Goal: Information Seeking & Learning: Learn about a topic

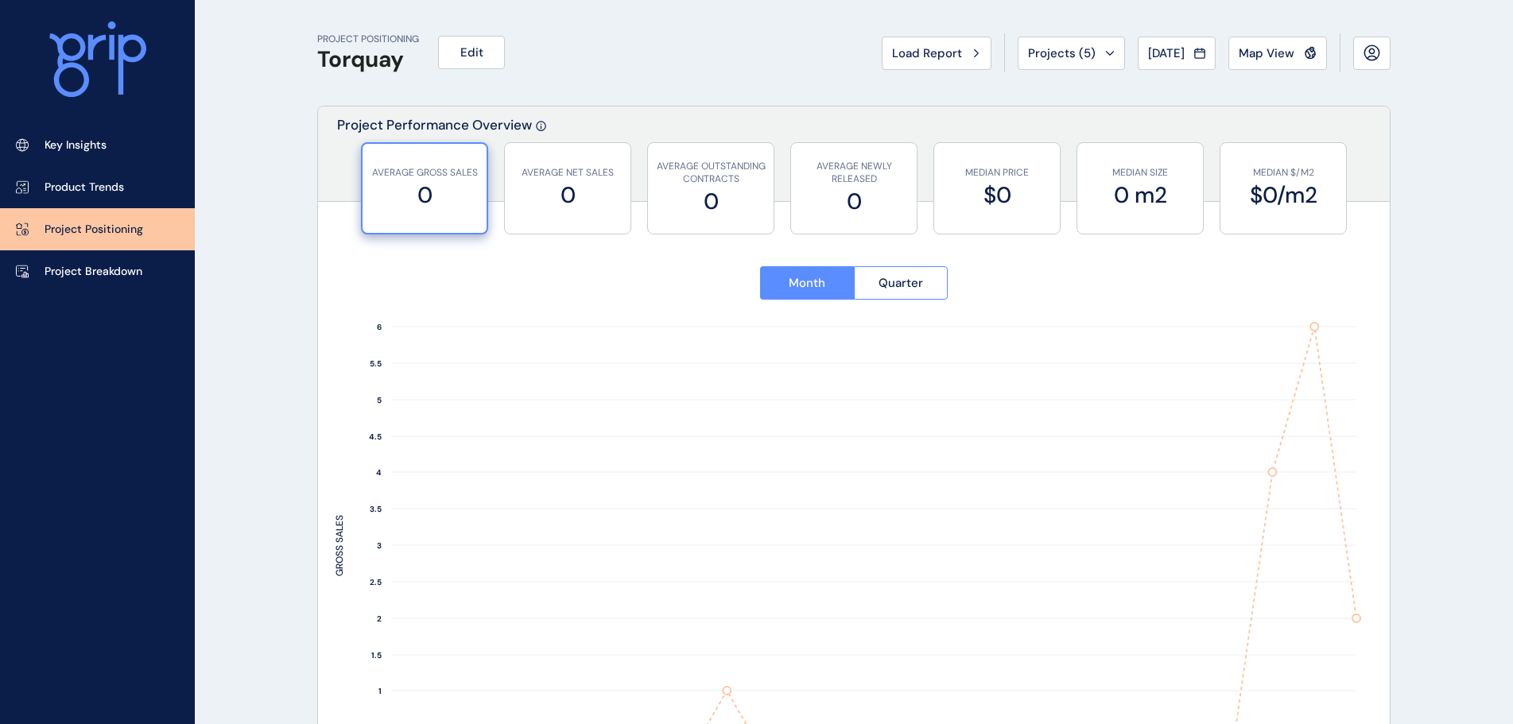
click at [1268, 63] on button "Map View" at bounding box center [1277, 53] width 99 height 33
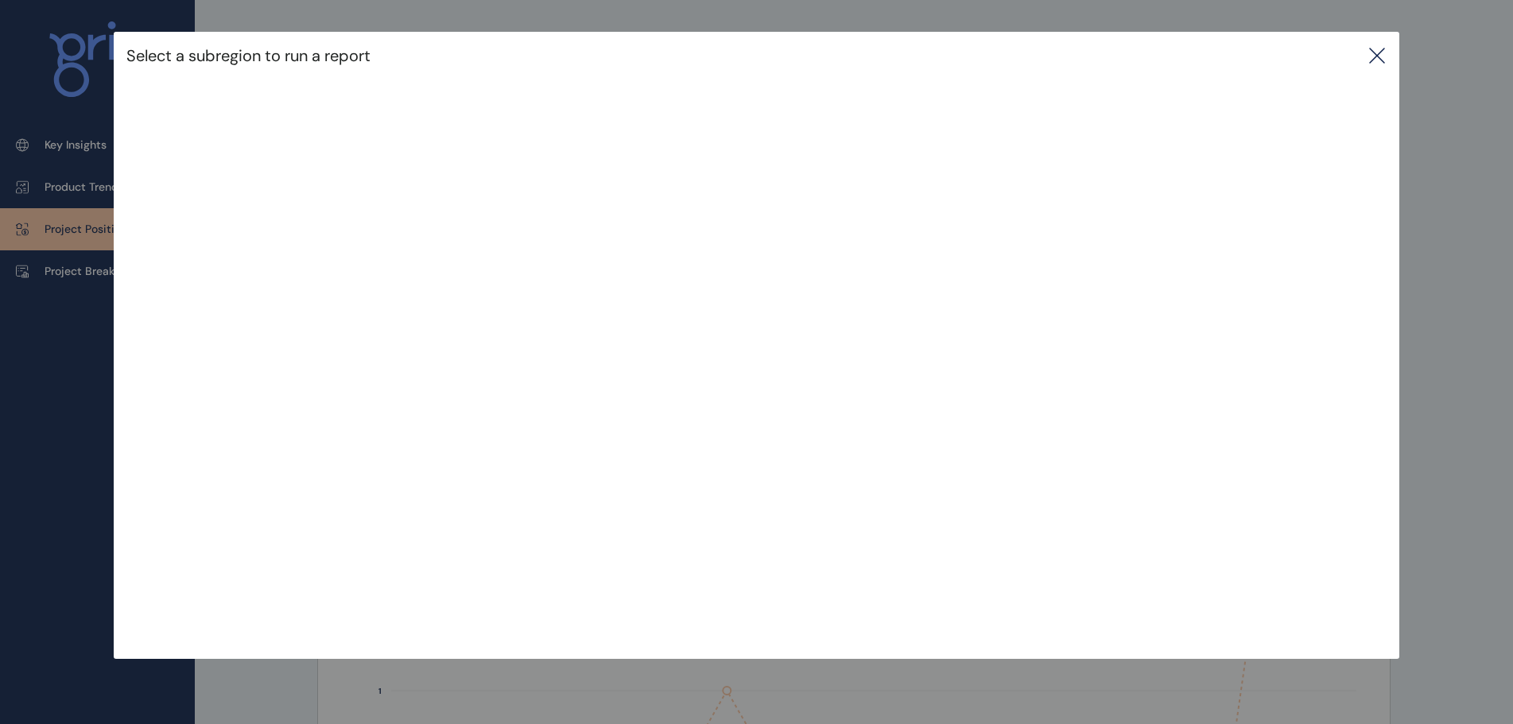
click at [1386, 51] on icon at bounding box center [1376, 55] width 19 height 19
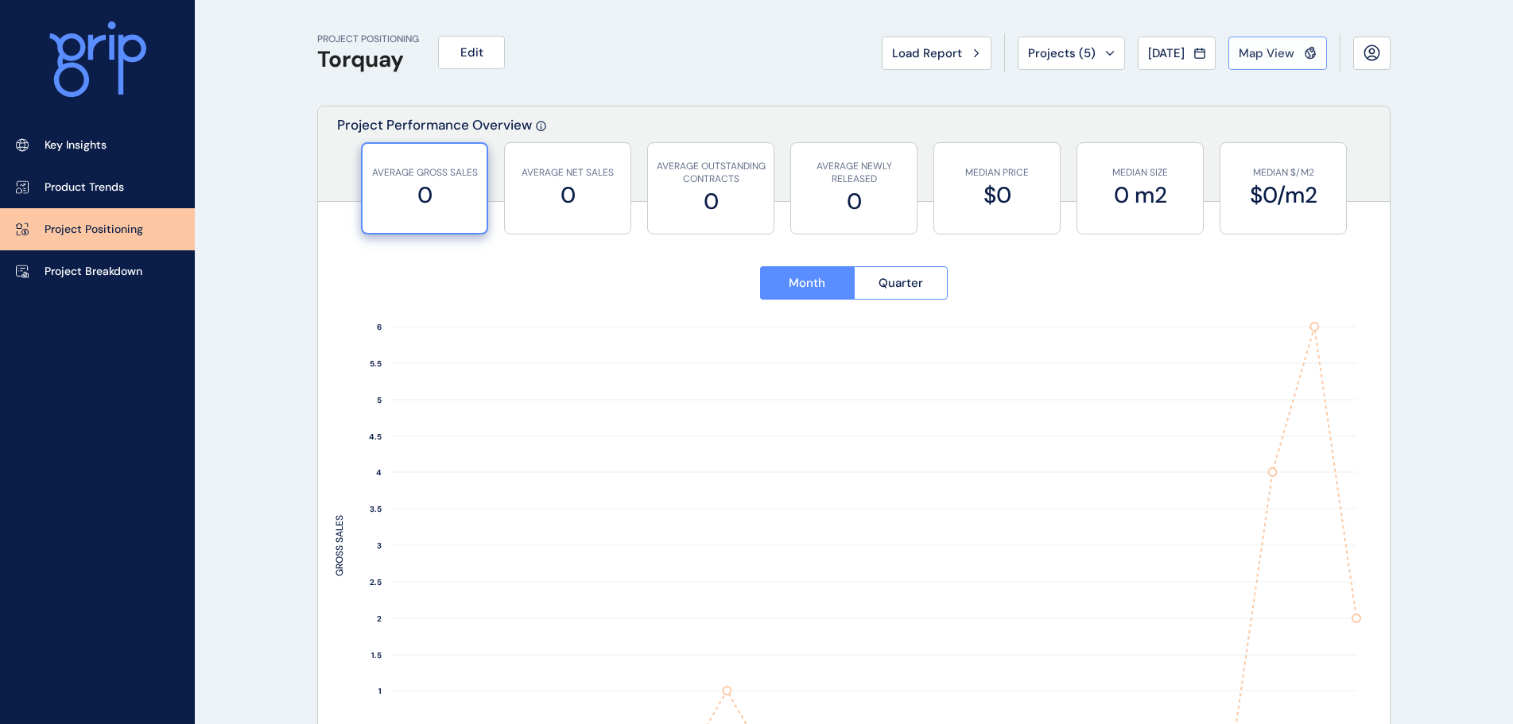
click at [1289, 55] on span "Map View" at bounding box center [1267, 53] width 56 height 16
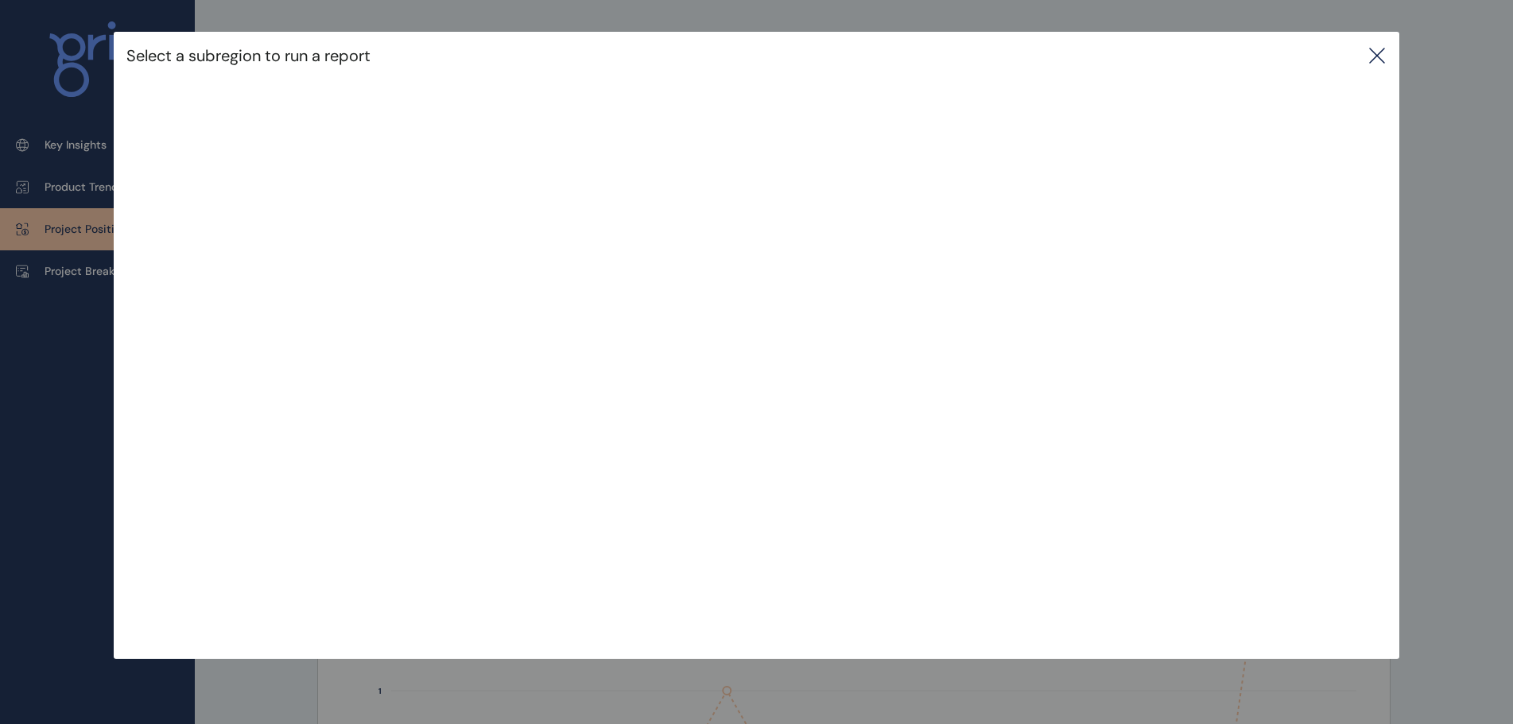
click at [1379, 56] on icon at bounding box center [1376, 55] width 19 height 19
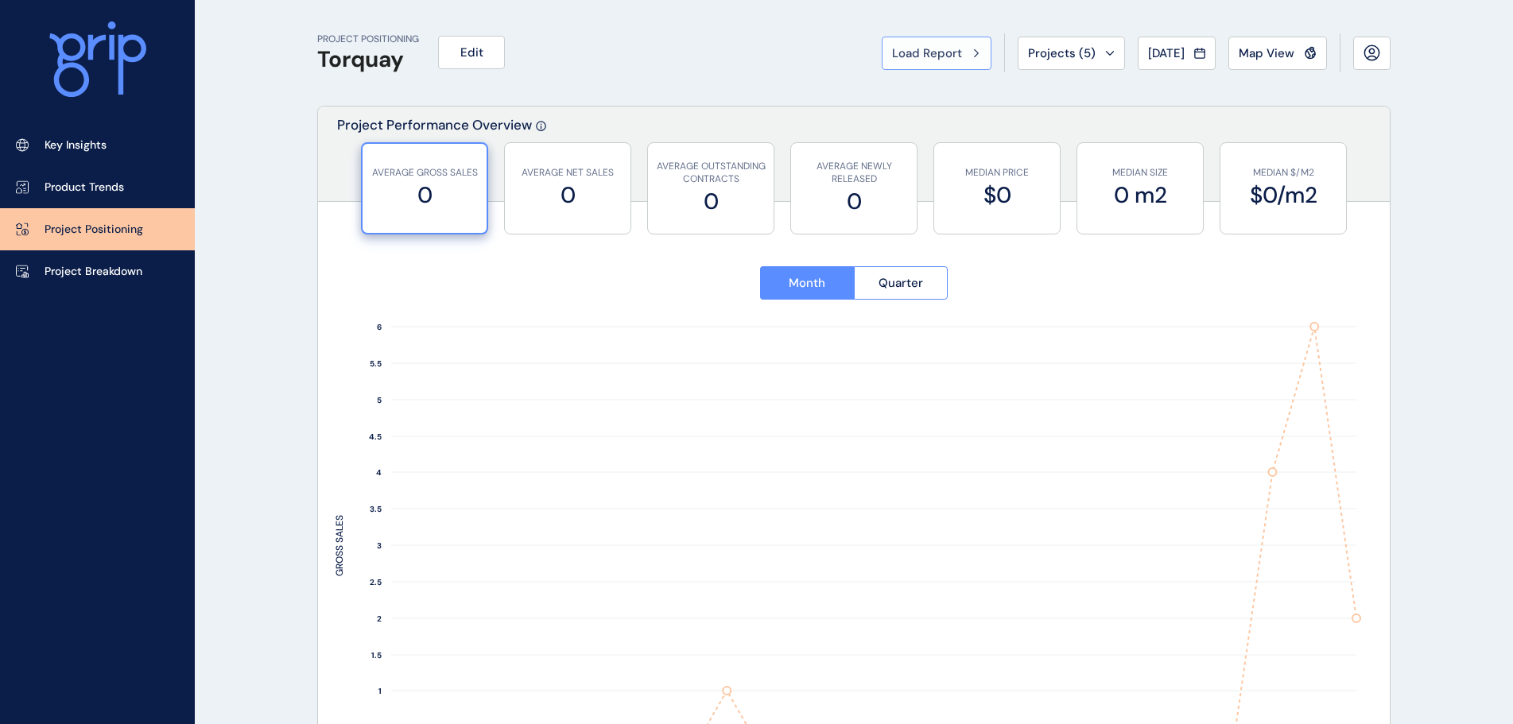
click at [932, 48] on span "Load Report" at bounding box center [927, 53] width 70 height 16
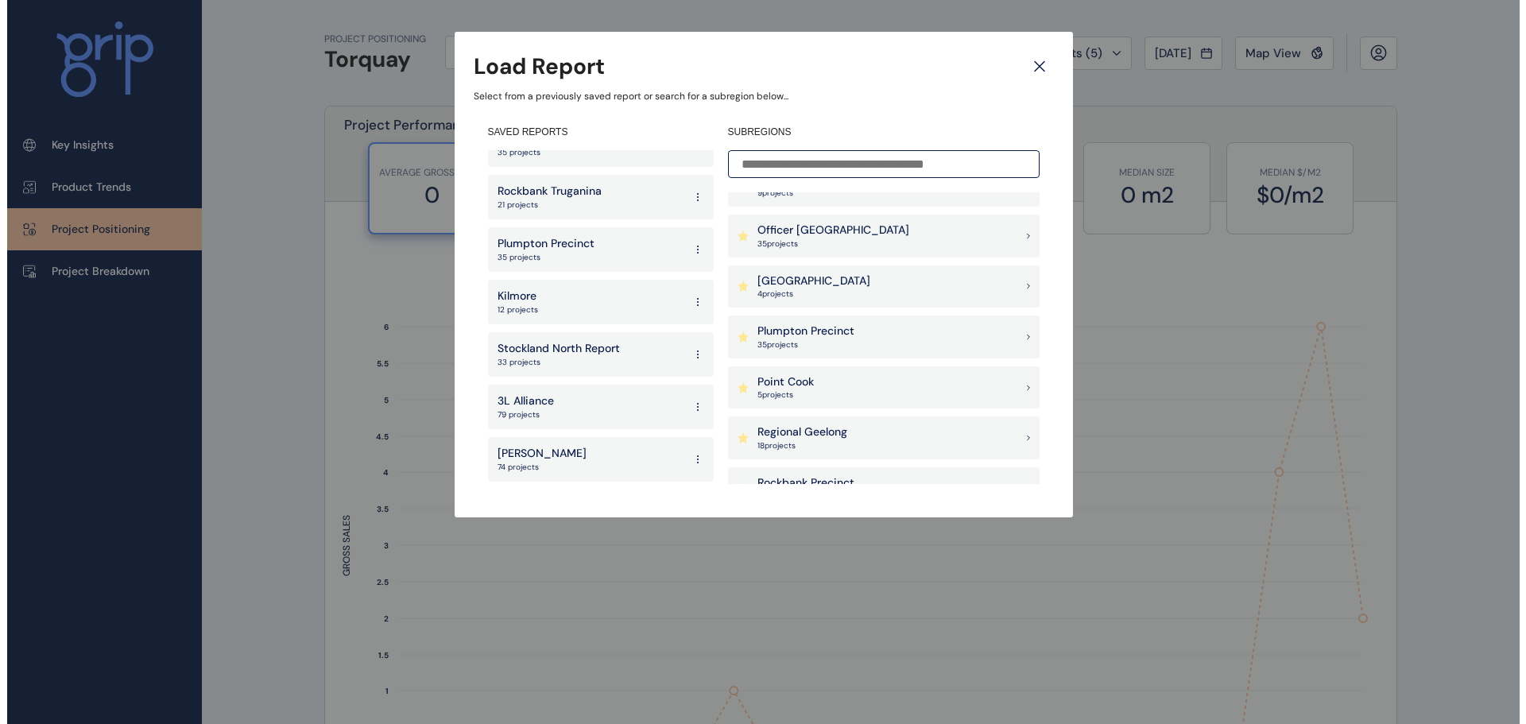
scroll to position [1192, 0]
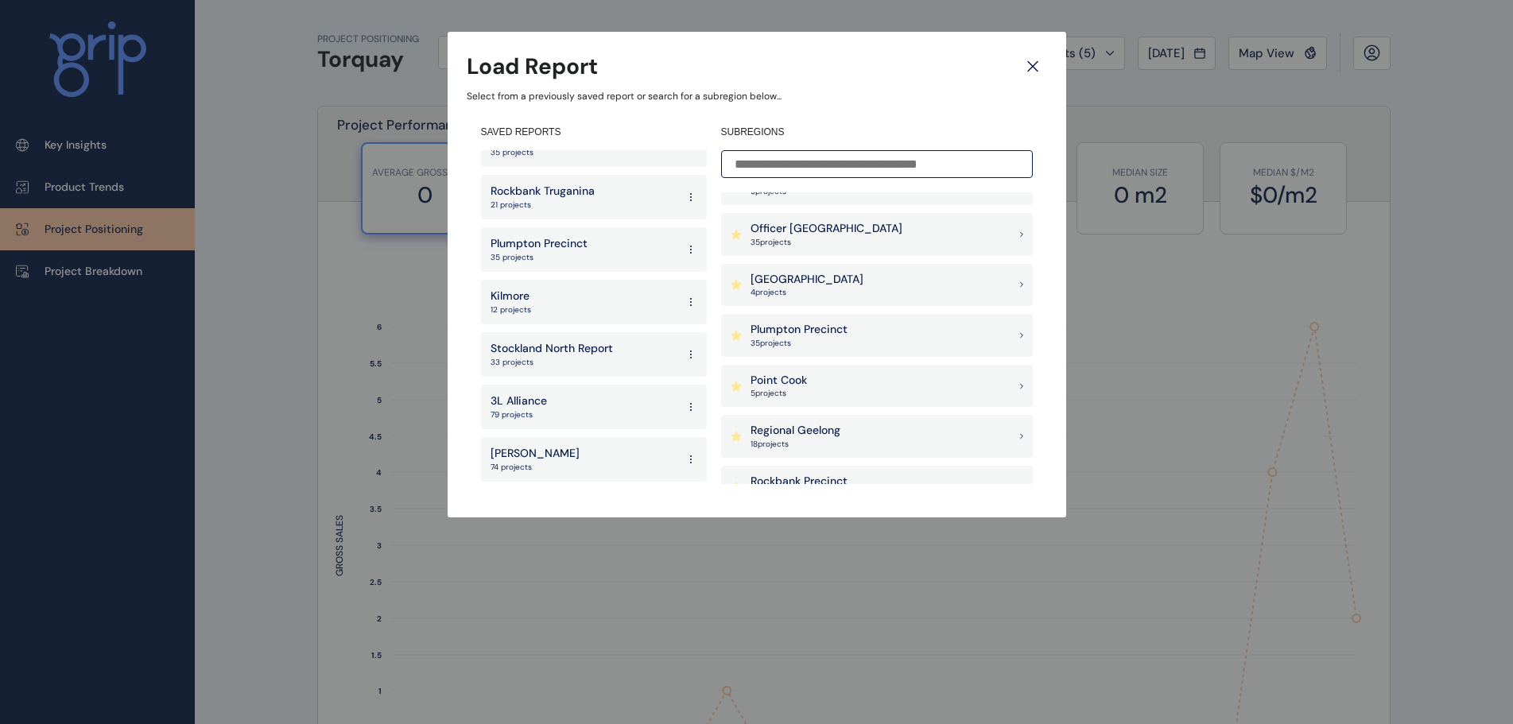
click at [816, 339] on p "35 project s" at bounding box center [798, 343] width 97 height 11
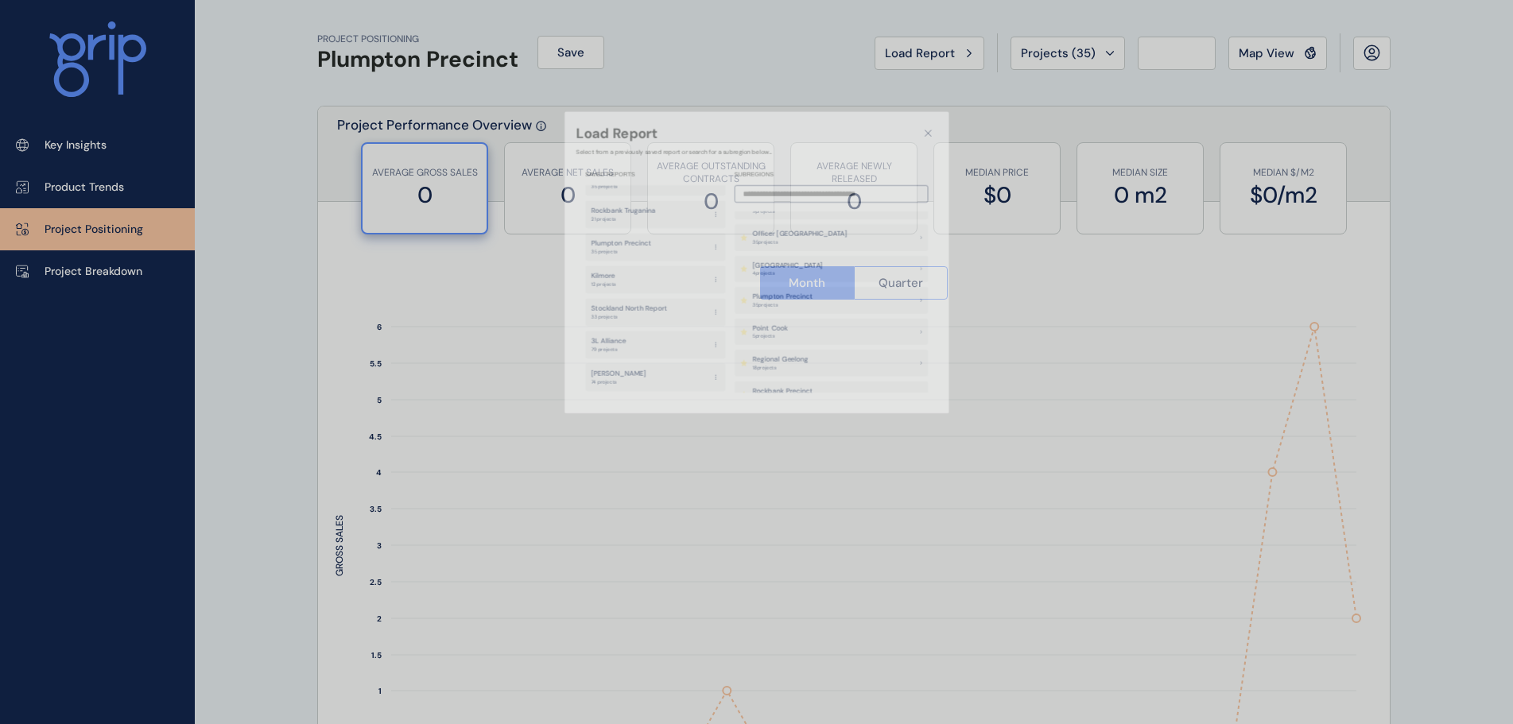
type input "**********"
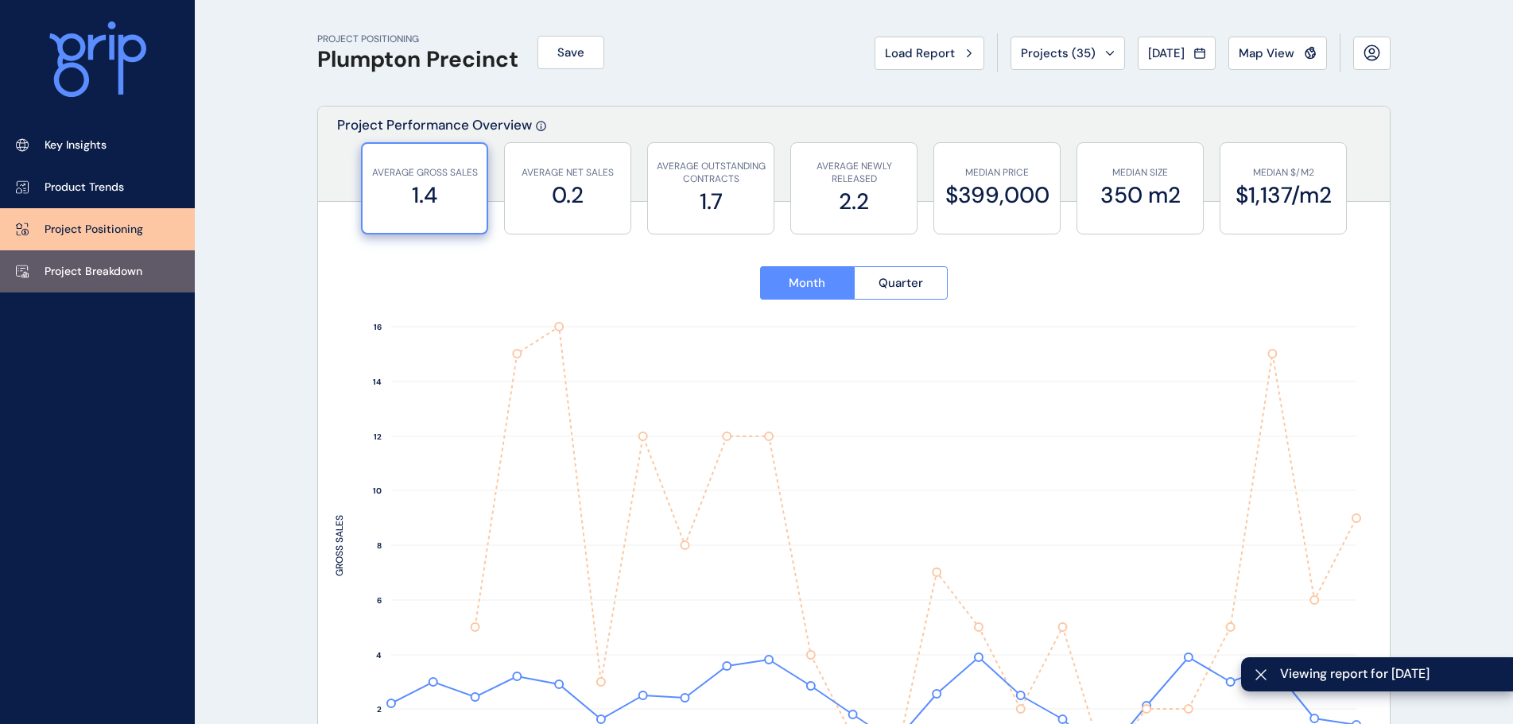
click at [107, 265] on p "Project Breakdown" at bounding box center [94, 272] width 98 height 16
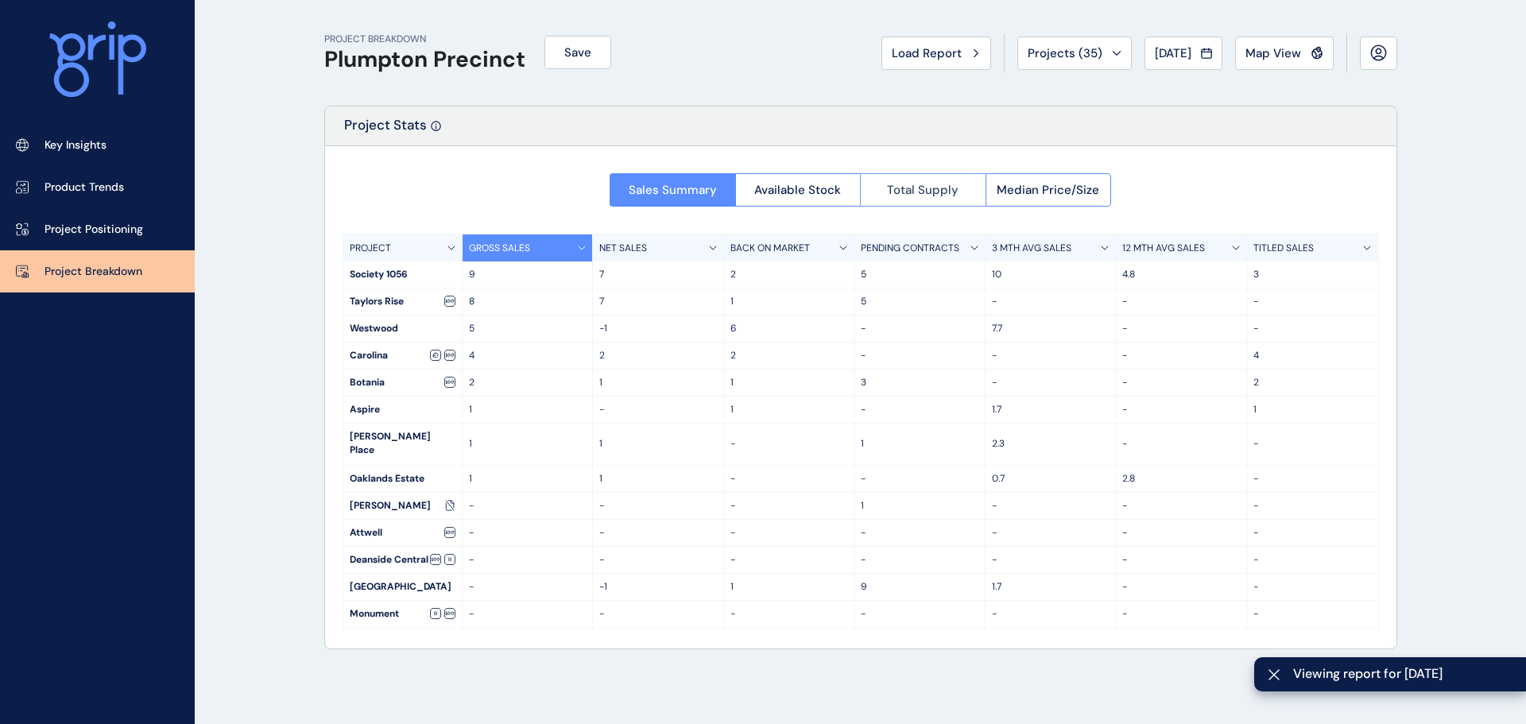
click at [916, 199] on button "Total Supply" at bounding box center [923, 189] width 126 height 33
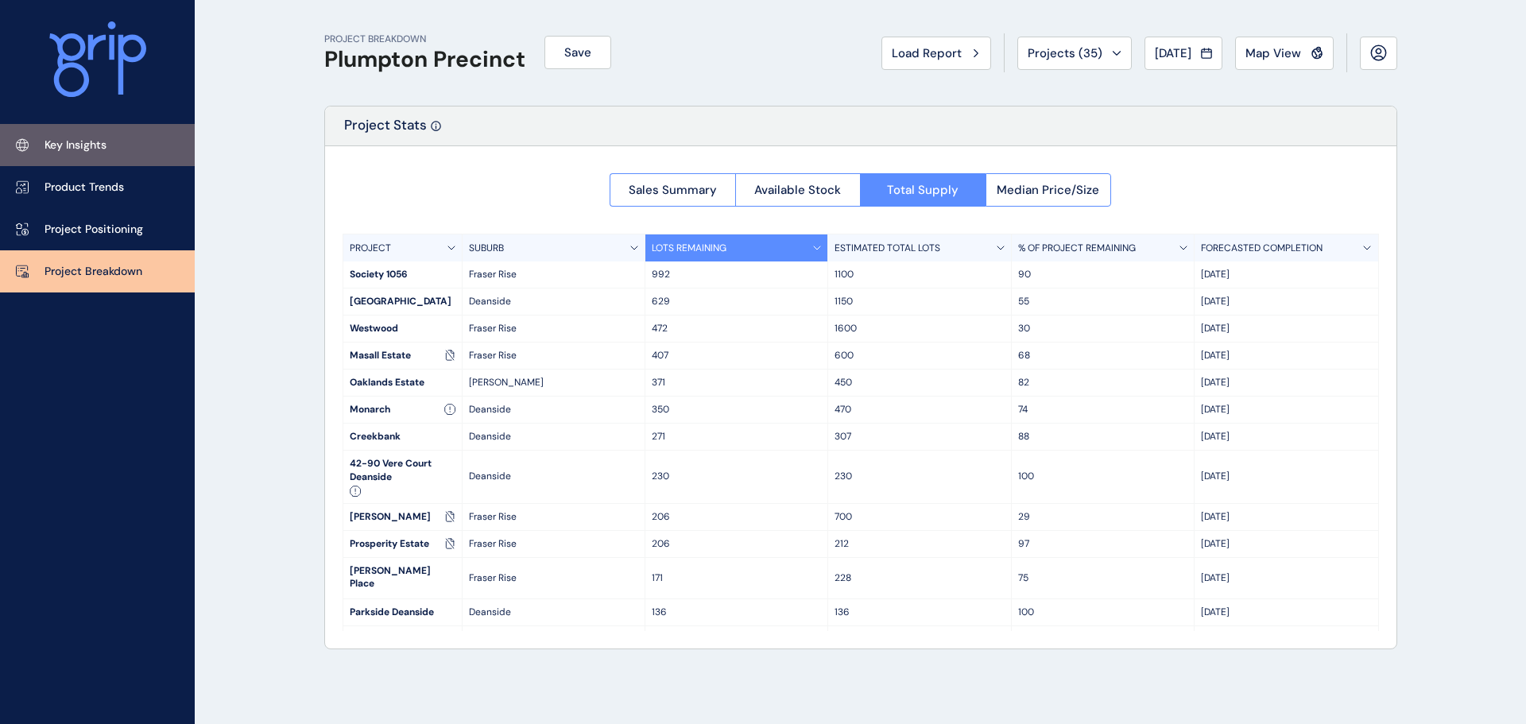
click at [66, 147] on p "Key Insights" at bounding box center [76, 146] width 62 height 16
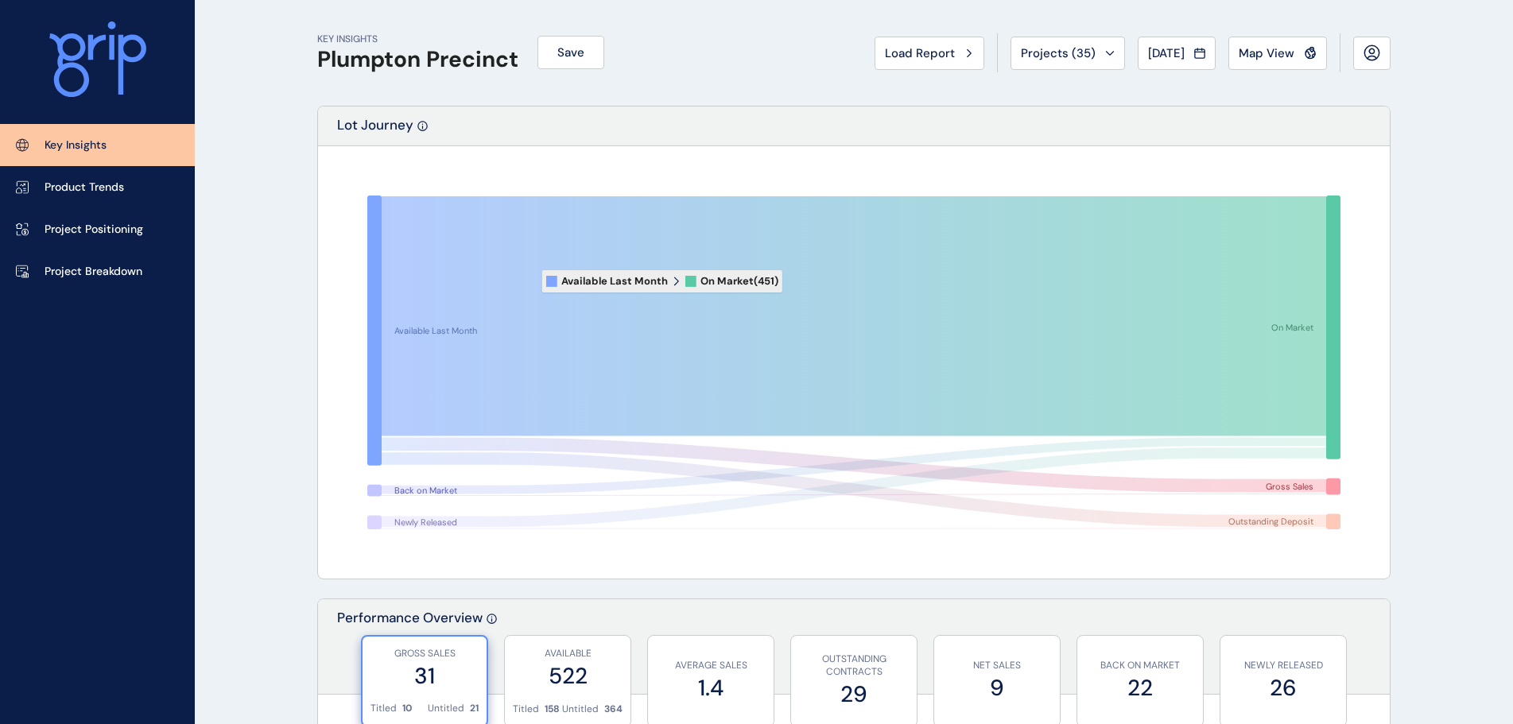
scroll to position [556, 0]
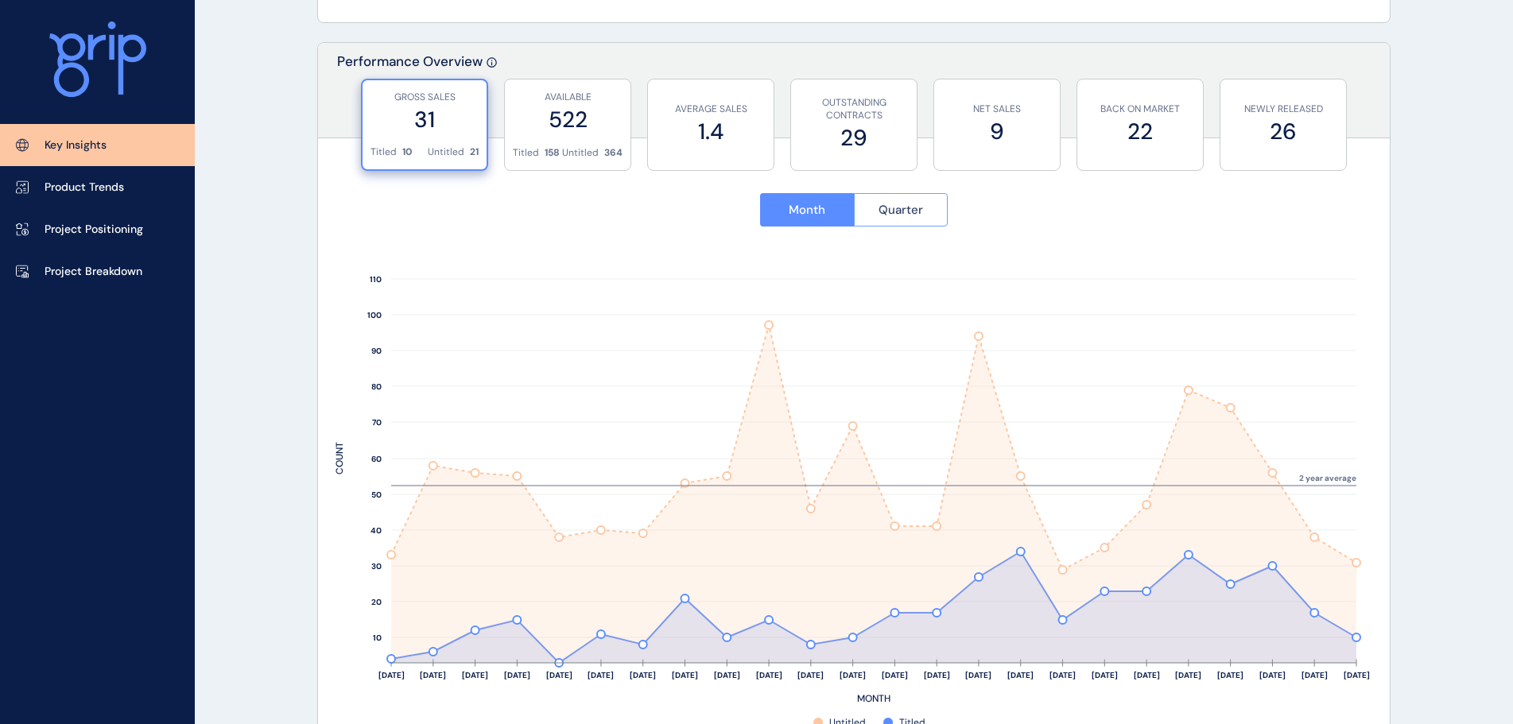
click at [895, 208] on span "Quarter" at bounding box center [900, 210] width 45 height 16
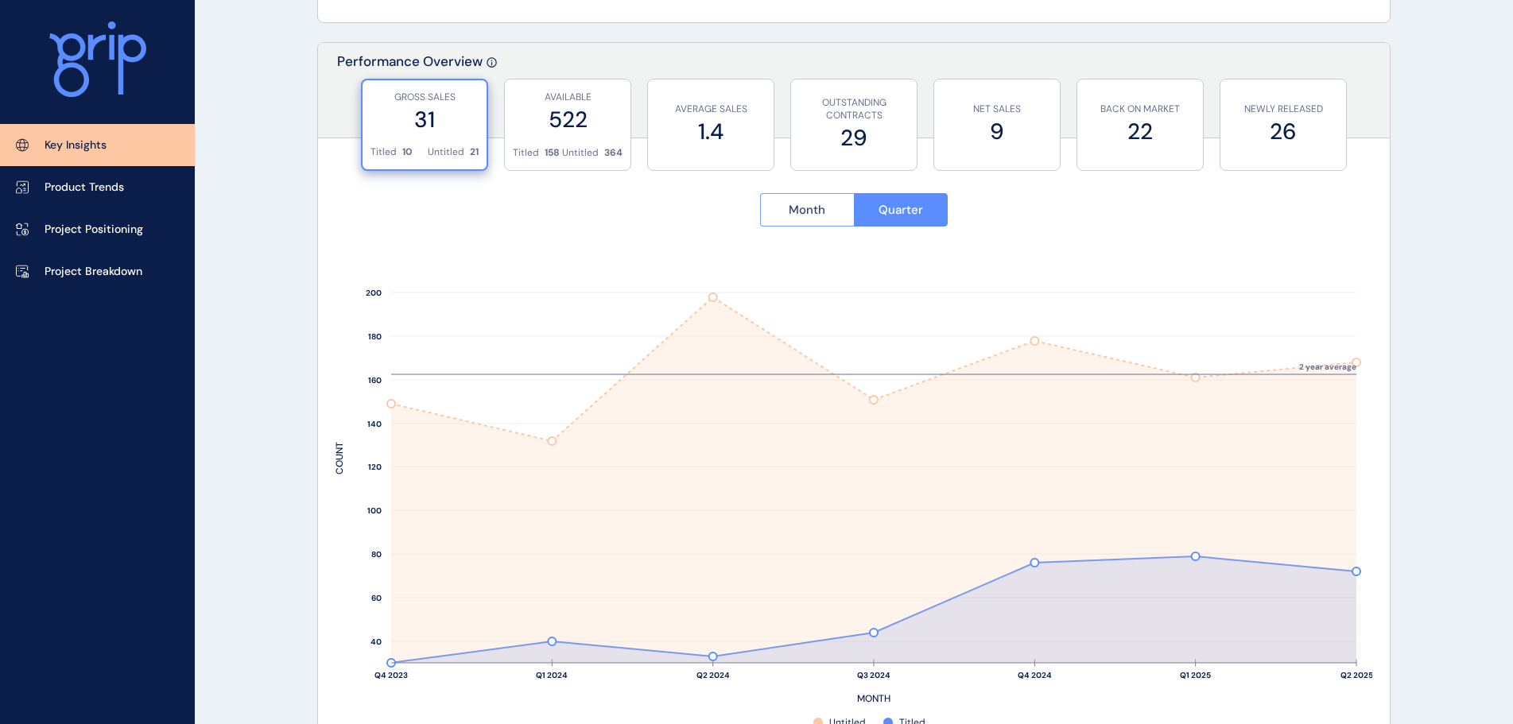
click at [803, 211] on span "Month" at bounding box center [807, 210] width 37 height 16
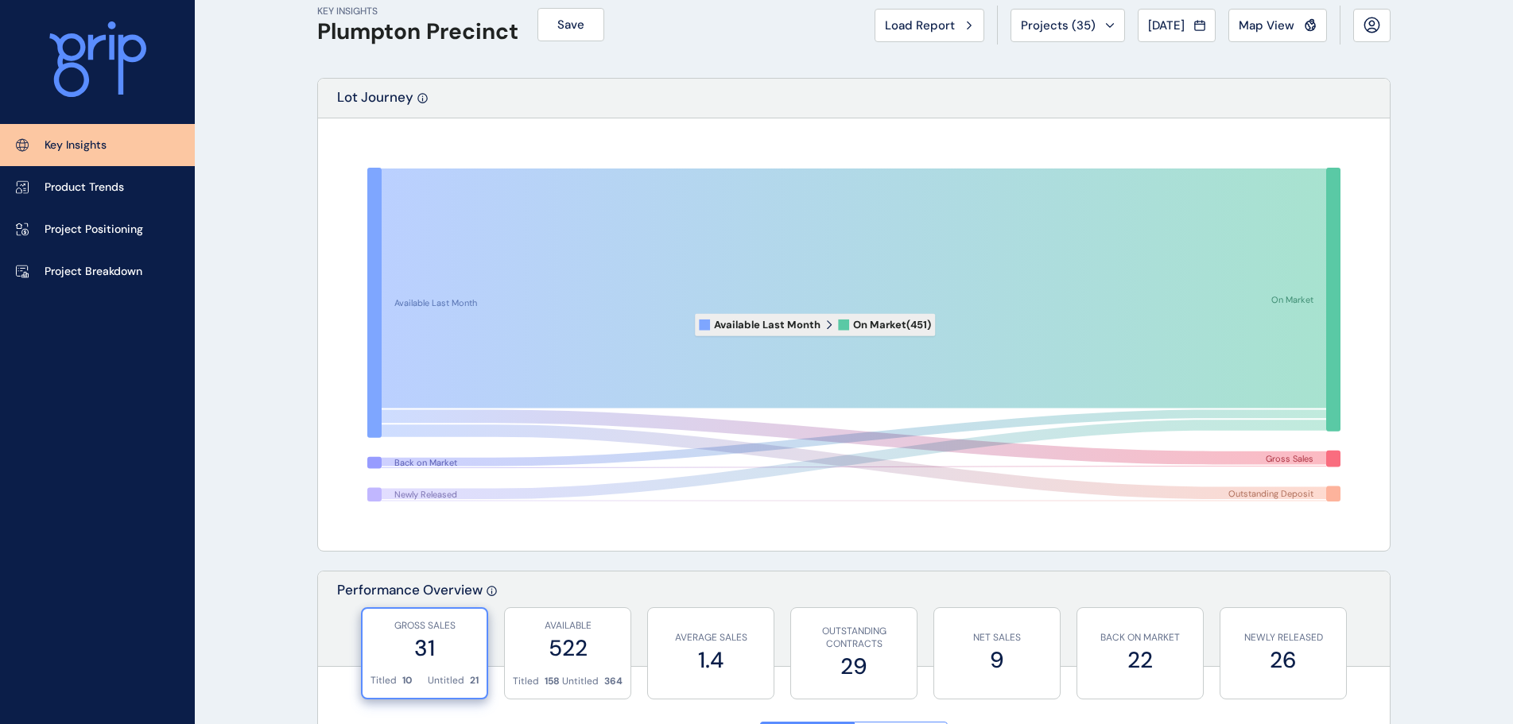
scroll to position [0, 0]
